Goal: Task Accomplishment & Management: Manage account settings

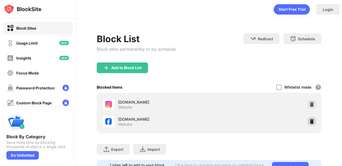
click at [308, 118] on div at bounding box center [311, 121] width 9 height 9
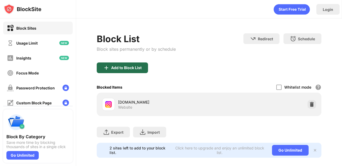
click at [137, 71] on div "Add to Block List" at bounding box center [122, 67] width 51 height 11
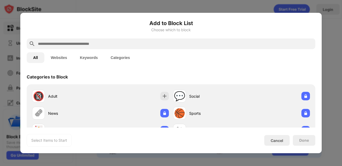
click at [113, 47] on div at bounding box center [171, 43] width 288 height 11
click at [117, 44] on input "text" at bounding box center [174, 44] width 275 height 6
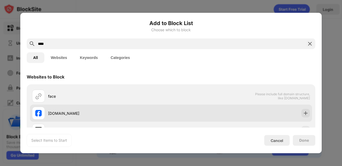
type input "****"
click at [294, 117] on div "[DOMAIN_NAME]" at bounding box center [171, 113] width 282 height 17
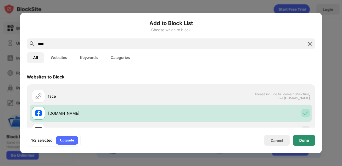
click at [306, 138] on div "Done" at bounding box center [304, 140] width 10 height 4
